Goal: Find specific page/section: Find specific page/section

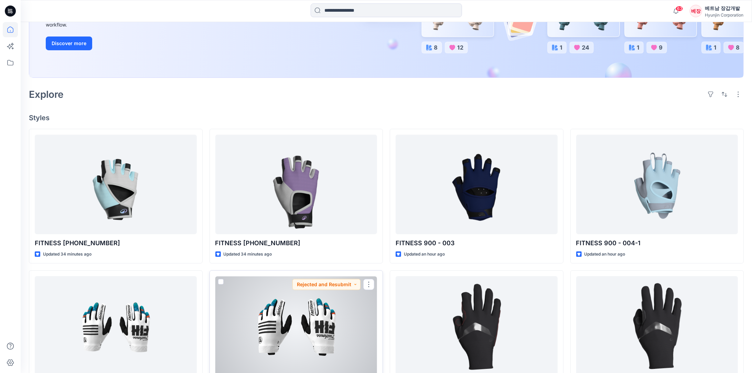
scroll to position [172, 0]
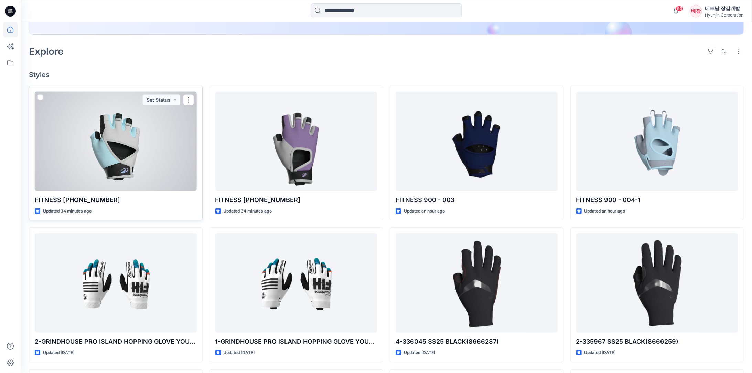
click at [97, 145] on div at bounding box center [116, 140] width 162 height 99
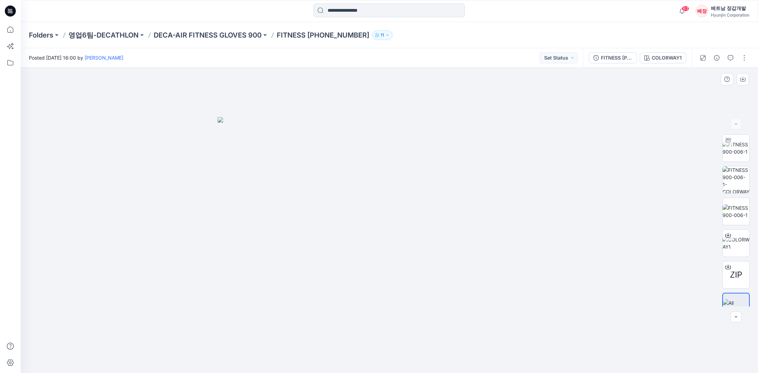
drag, startPoint x: 411, startPoint y: 260, endPoint x: 467, endPoint y: 260, distance: 55.4
click at [467, 260] on img at bounding box center [390, 245] width 344 height 256
click at [454, 257] on img at bounding box center [390, 245] width 344 height 256
drag, startPoint x: 459, startPoint y: 236, endPoint x: 488, endPoint y: 233, distance: 30.2
click at [488, 233] on img at bounding box center [390, 245] width 344 height 256
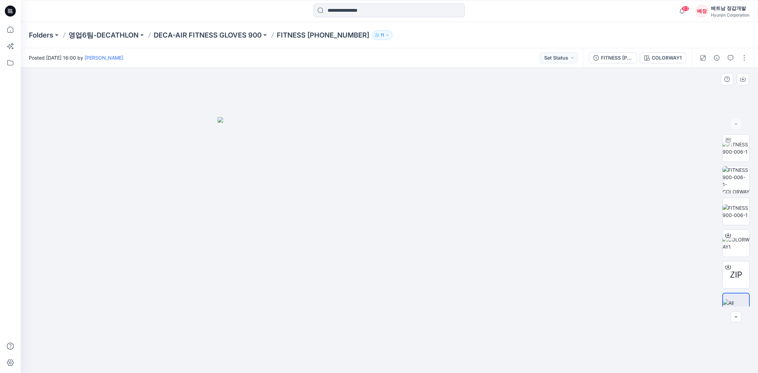
click at [395, 231] on img at bounding box center [390, 245] width 344 height 256
click at [409, 226] on img at bounding box center [390, 245] width 344 height 256
drag, startPoint x: 521, startPoint y: 244, endPoint x: 488, endPoint y: 180, distance: 72.6
click at [488, 180] on img at bounding box center [390, 245] width 344 height 256
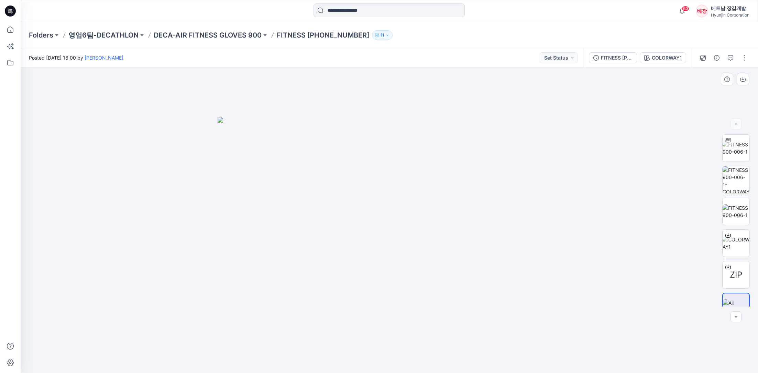
drag, startPoint x: 431, startPoint y: 236, endPoint x: 438, endPoint y: 204, distance: 33.1
click at [438, 199] on img at bounding box center [390, 245] width 344 height 256
click at [738, 175] on img at bounding box center [736, 179] width 27 height 27
click at [734, 243] on img at bounding box center [736, 243] width 27 height 14
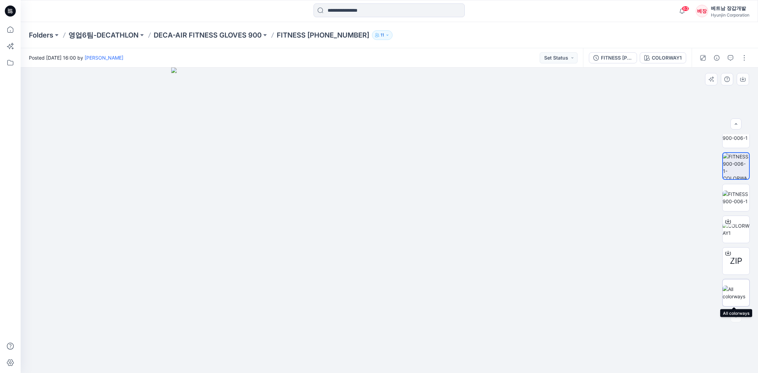
click at [741, 291] on img at bounding box center [736, 292] width 27 height 14
click at [575, 225] on div at bounding box center [390, 219] width 738 height 305
click at [732, 138] on img at bounding box center [736, 134] width 27 height 14
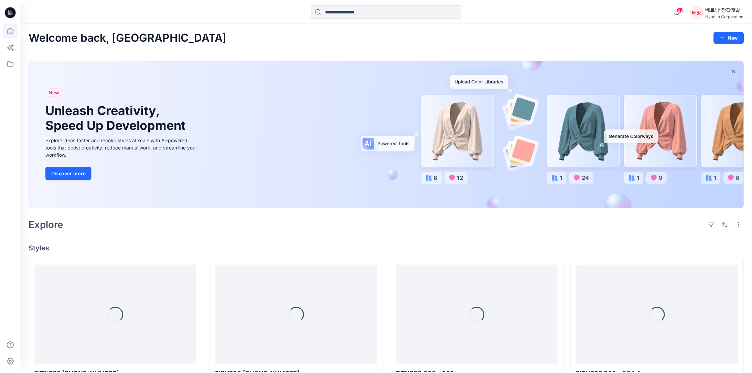
scroll to position [172, 0]
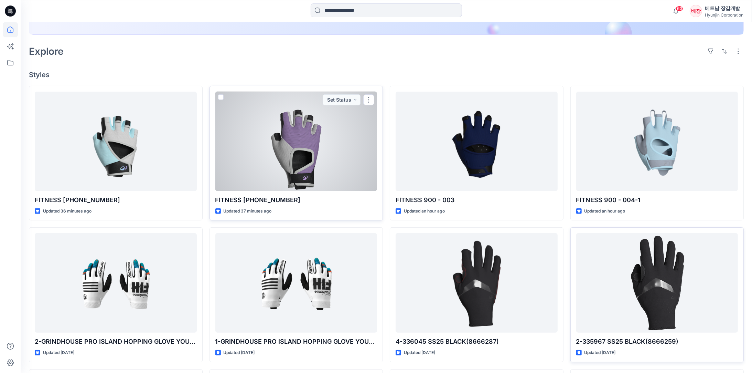
click at [302, 152] on div at bounding box center [296, 140] width 162 height 99
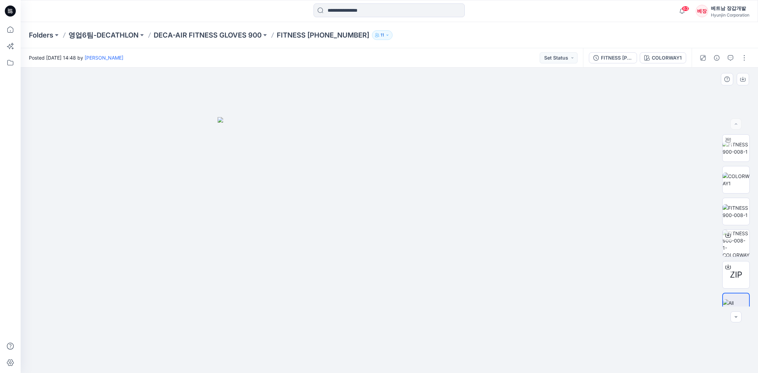
click at [404, 288] on img at bounding box center [390, 245] width 344 height 256
click at [422, 220] on img at bounding box center [390, 245] width 344 height 256
drag, startPoint x: 409, startPoint y: 214, endPoint x: 401, endPoint y: 213, distance: 7.4
click at [401, 213] on img at bounding box center [390, 245] width 344 height 256
drag, startPoint x: 400, startPoint y: 218, endPoint x: 386, endPoint y: 220, distance: 14.0
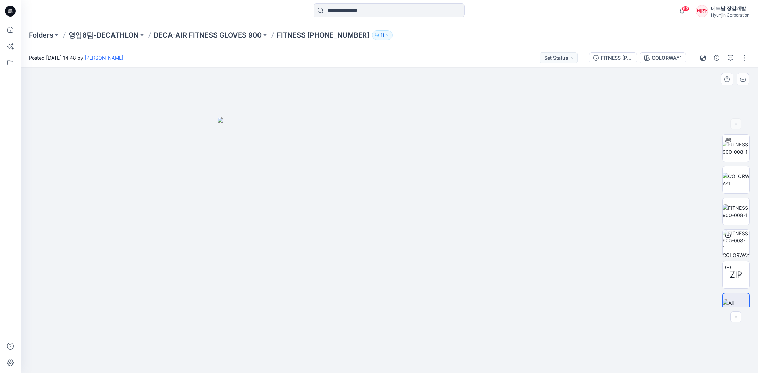
click at [376, 217] on img at bounding box center [390, 245] width 344 height 256
drag, startPoint x: 429, startPoint y: 255, endPoint x: 396, endPoint y: 236, distance: 38.4
click at [396, 236] on img at bounding box center [390, 245] width 344 height 256
drag, startPoint x: 384, startPoint y: 211, endPoint x: 394, endPoint y: 226, distance: 18.9
click at [394, 226] on img at bounding box center [390, 245] width 344 height 256
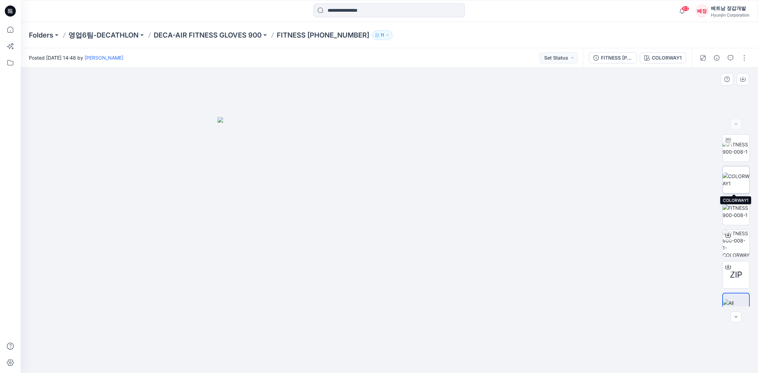
click at [740, 177] on img at bounding box center [736, 179] width 27 height 14
drag, startPoint x: 69, startPoint y: 306, endPoint x: 97, endPoint y: 322, distance: 32.0
click at [69, 306] on div at bounding box center [390, 219] width 738 height 305
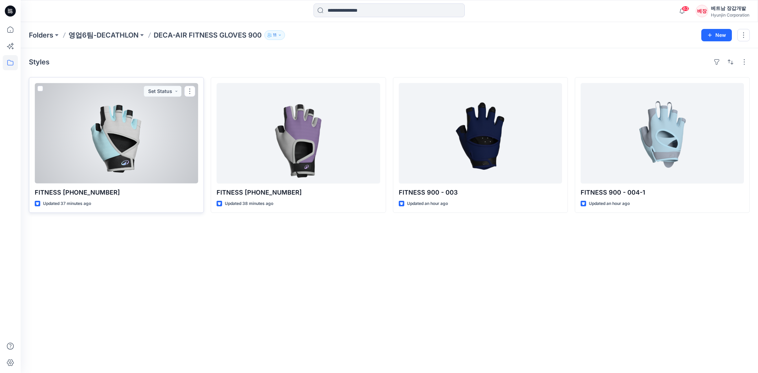
click at [128, 133] on div at bounding box center [116, 133] width 163 height 100
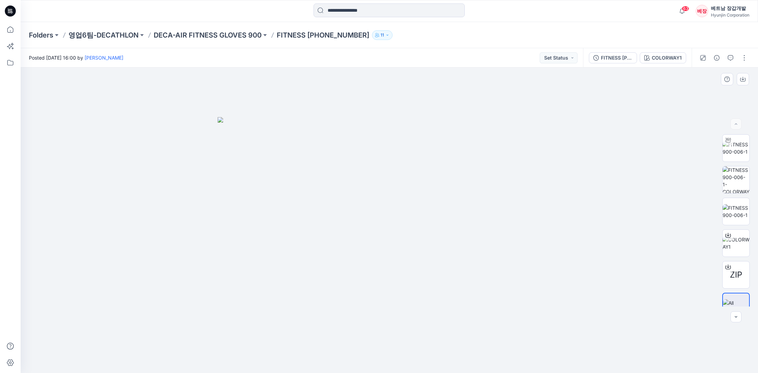
drag, startPoint x: 423, startPoint y: 236, endPoint x: 374, endPoint y: 233, distance: 49.3
click at [366, 234] on img at bounding box center [390, 245] width 344 height 256
drag, startPoint x: 374, startPoint y: 233, endPoint x: 461, endPoint y: 226, distance: 87.7
click at [461, 226] on img at bounding box center [390, 245] width 344 height 256
drag, startPoint x: 408, startPoint y: 190, endPoint x: 378, endPoint y: 255, distance: 71.9
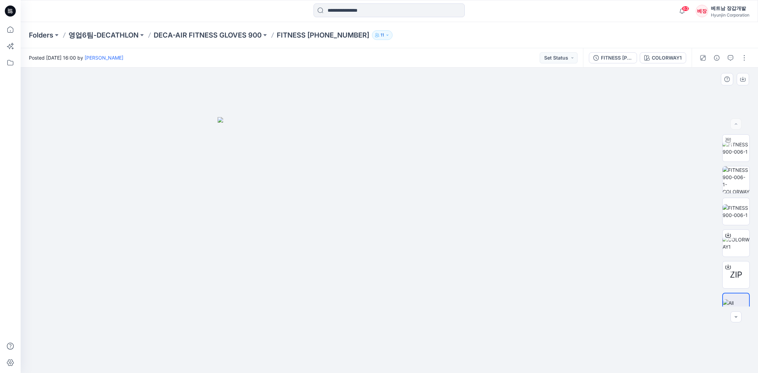
click at [374, 253] on img at bounding box center [390, 245] width 344 height 256
drag, startPoint x: 418, startPoint y: 274, endPoint x: 366, endPoint y: 274, distance: 52.3
click at [366, 274] on img at bounding box center [390, 245] width 344 height 256
drag, startPoint x: 405, startPoint y: 273, endPoint x: 419, endPoint y: 262, distance: 17.7
click at [330, 268] on img at bounding box center [390, 245] width 344 height 256
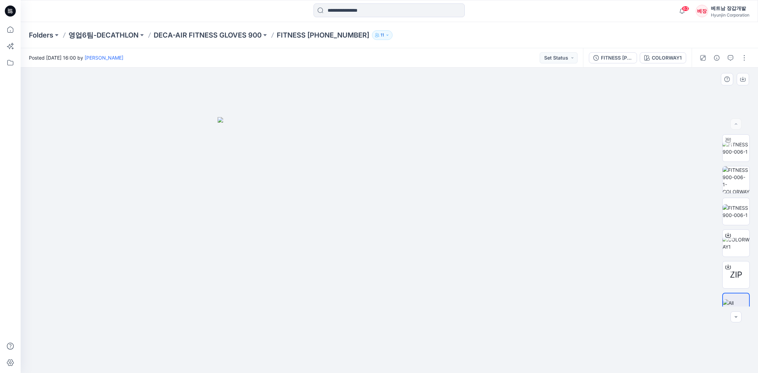
drag, startPoint x: 419, startPoint y: 261, endPoint x: 351, endPoint y: 236, distance: 72.6
click at [350, 241] on img at bounding box center [390, 245] width 344 height 256
drag, startPoint x: 442, startPoint y: 212, endPoint x: 446, endPoint y: 212, distance: 4.1
click at [446, 212] on img at bounding box center [390, 245] width 344 height 256
drag, startPoint x: 415, startPoint y: 223, endPoint x: 346, endPoint y: 214, distance: 68.9
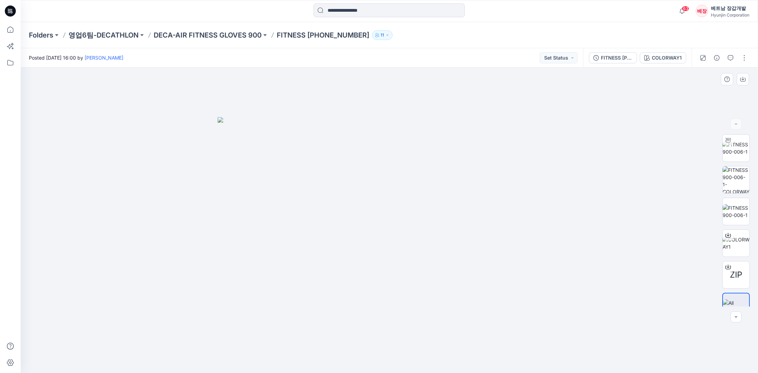
click at [346, 214] on img at bounding box center [390, 245] width 344 height 256
drag, startPoint x: 349, startPoint y: 216, endPoint x: 430, endPoint y: 224, distance: 81.3
click at [430, 224] on img at bounding box center [390, 245] width 344 height 256
drag, startPoint x: 428, startPoint y: 224, endPoint x: 394, endPoint y: 225, distance: 34.1
click at [360, 234] on img at bounding box center [390, 245] width 344 height 256
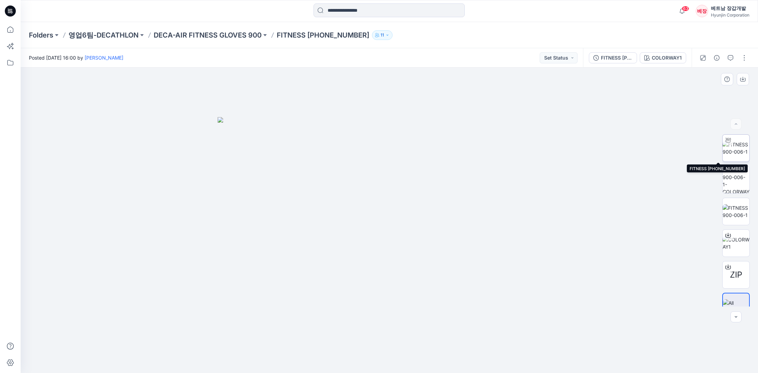
click at [734, 148] on img at bounding box center [736, 148] width 27 height 14
drag, startPoint x: 418, startPoint y: 253, endPoint x: 336, endPoint y: 274, distance: 84.6
click at [336, 274] on div at bounding box center [390, 219] width 738 height 305
drag, startPoint x: 410, startPoint y: 268, endPoint x: 402, endPoint y: 270, distance: 8.4
click at [382, 274] on div at bounding box center [390, 219] width 738 height 305
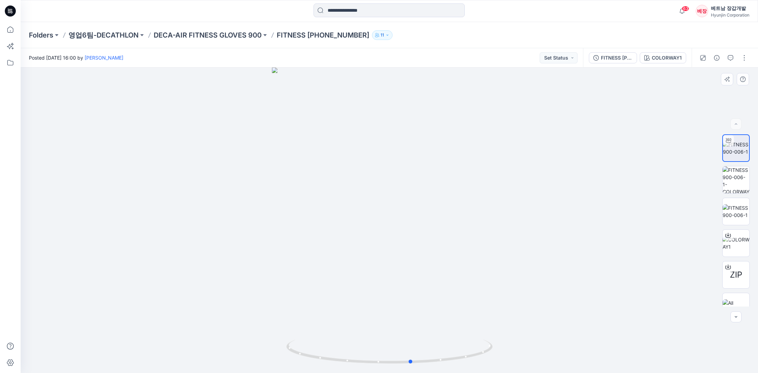
drag, startPoint x: 415, startPoint y: 270, endPoint x: 341, endPoint y: 281, distance: 74.8
click at [341, 281] on div at bounding box center [390, 219] width 738 height 305
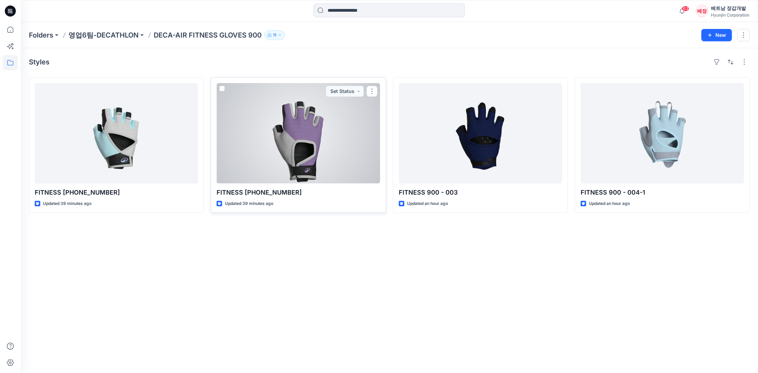
click at [284, 151] on div at bounding box center [298, 133] width 163 height 100
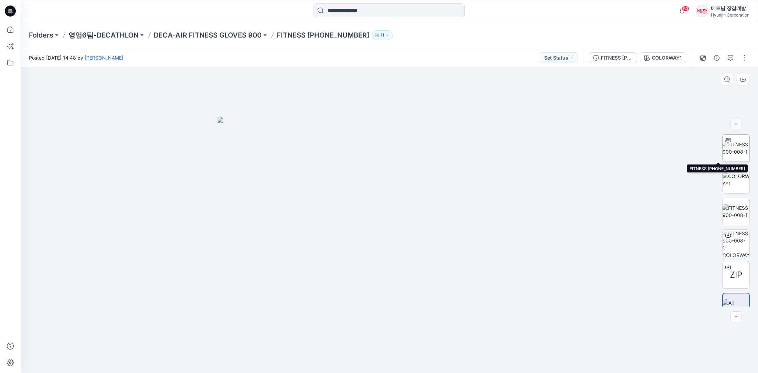
click at [738, 144] on img at bounding box center [736, 148] width 27 height 14
drag, startPoint x: 427, startPoint y: 226, endPoint x: 334, endPoint y: 234, distance: 92.6
click at [334, 234] on div at bounding box center [390, 219] width 738 height 305
drag, startPoint x: 425, startPoint y: 254, endPoint x: 330, endPoint y: 271, distance: 97.2
click at [330, 271] on div at bounding box center [390, 219] width 738 height 305
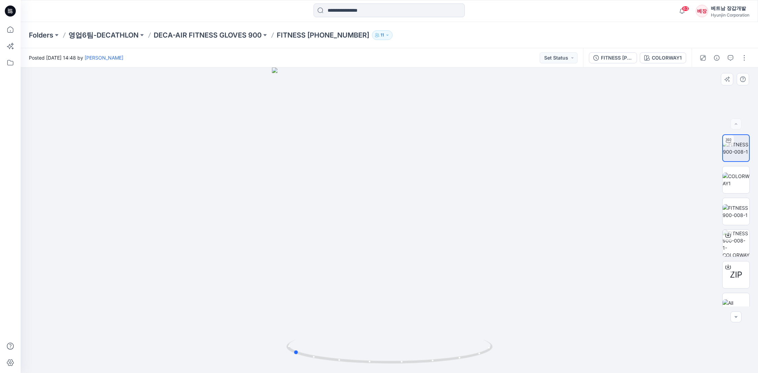
drag, startPoint x: 499, startPoint y: 280, endPoint x: 391, endPoint y: 254, distance: 111.4
click at [391, 254] on div at bounding box center [390, 219] width 738 height 305
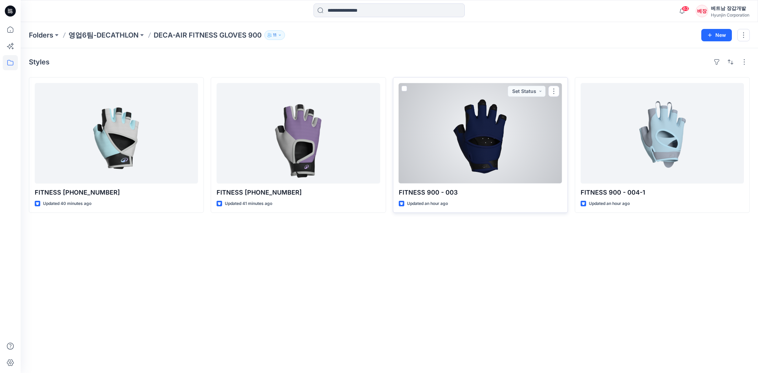
click at [484, 139] on div at bounding box center [480, 133] width 163 height 100
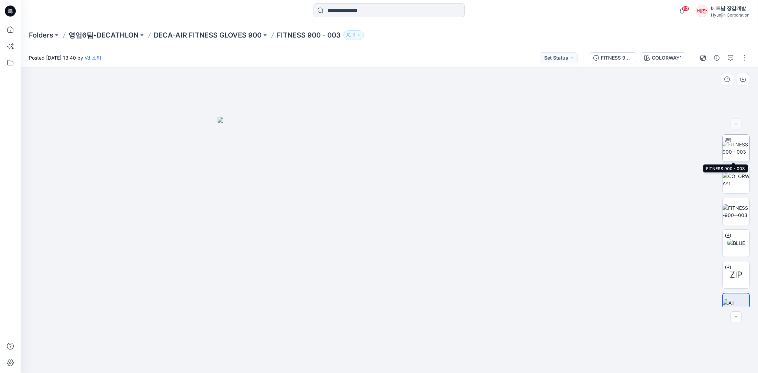
click at [735, 148] on img at bounding box center [736, 148] width 27 height 14
drag, startPoint x: 448, startPoint y: 235, endPoint x: 396, endPoint y: 202, distance: 61.5
click at [396, 202] on img at bounding box center [390, 181] width 304 height 383
drag, startPoint x: 436, startPoint y: 344, endPoint x: 335, endPoint y: 335, distance: 101.2
click at [335, 335] on div at bounding box center [390, 219] width 738 height 305
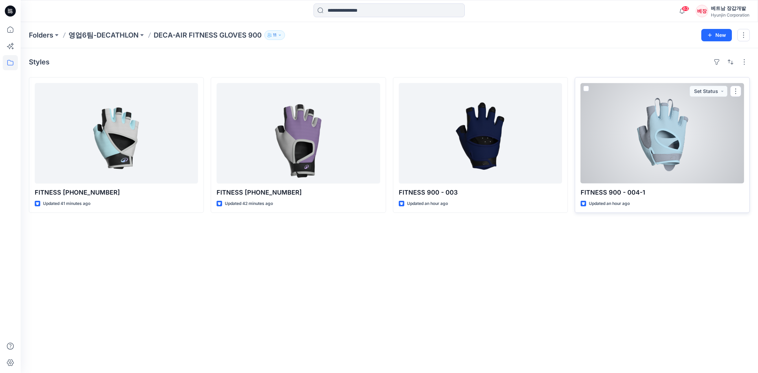
click at [660, 133] on div at bounding box center [662, 133] width 163 height 100
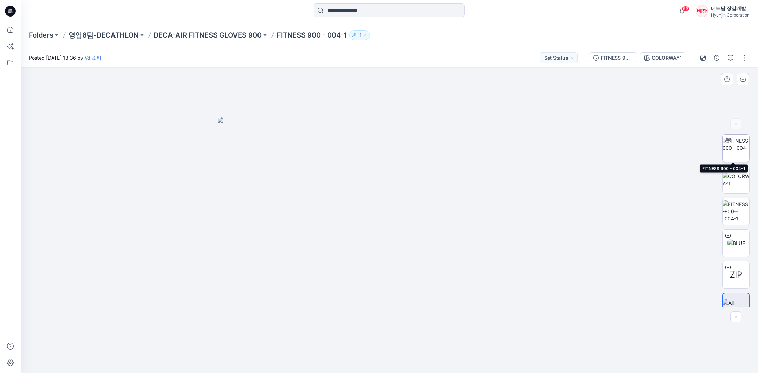
click at [735, 144] on img at bounding box center [736, 148] width 27 height 22
drag, startPoint x: 446, startPoint y: 294, endPoint x: 435, endPoint y: 295, distance: 10.7
click at [435, 295] on div at bounding box center [390, 219] width 738 height 305
drag, startPoint x: 435, startPoint y: 295, endPoint x: 398, endPoint y: 308, distance: 39.4
click at [398, 308] on div at bounding box center [390, 219] width 738 height 305
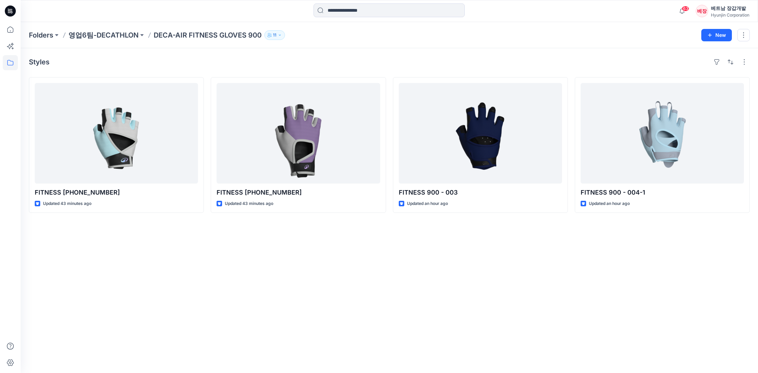
click at [460, 258] on div "Styles FITNESS [PHONE_NUMBER] Updated 43 minutes ago FITNESS [PHONE_NUMBER] Upd…" at bounding box center [390, 210] width 738 height 324
click at [642, 260] on div "Styles FITNESS [PHONE_NUMBER] Updated 43 minutes ago FITNESS [PHONE_NUMBER] Upd…" at bounding box center [390, 210] width 738 height 324
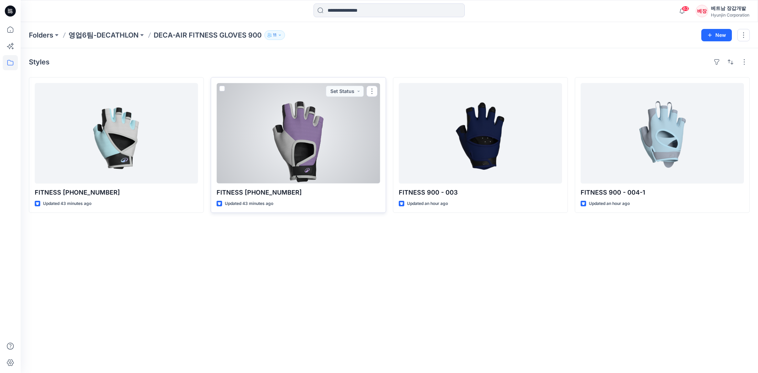
click at [311, 142] on div at bounding box center [298, 133] width 163 height 100
